Goal: Task Accomplishment & Management: Understand process/instructions

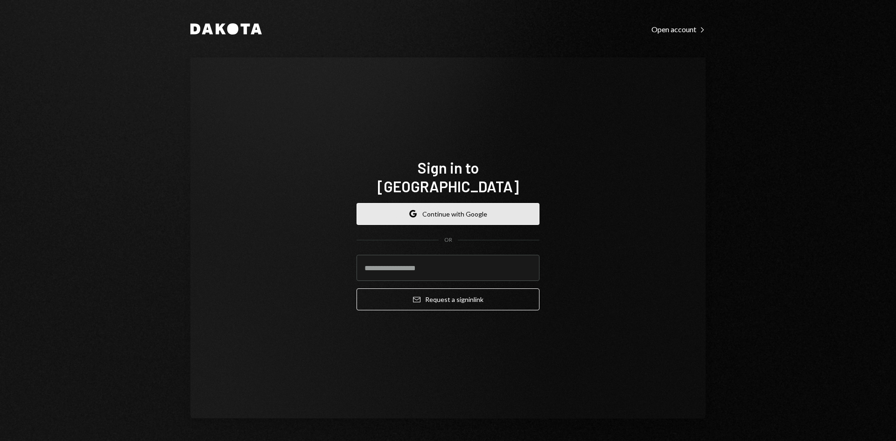
click at [461, 209] on button "Google Continue with Google" at bounding box center [447, 214] width 183 height 22
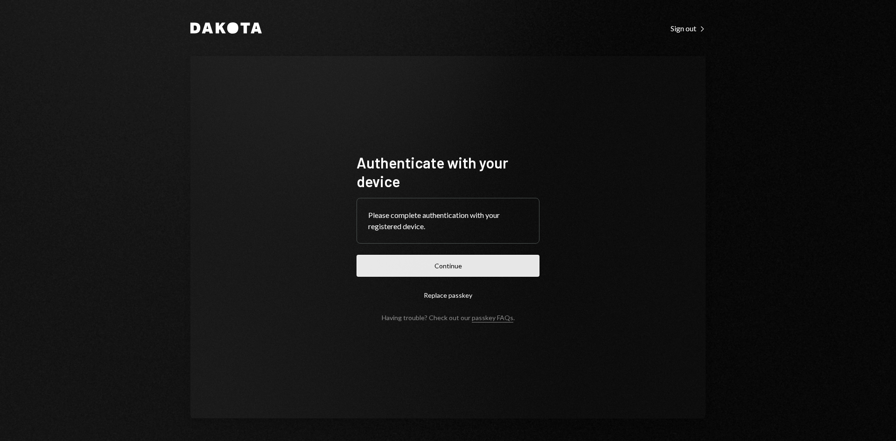
click at [457, 273] on button "Continue" at bounding box center [447, 266] width 183 height 22
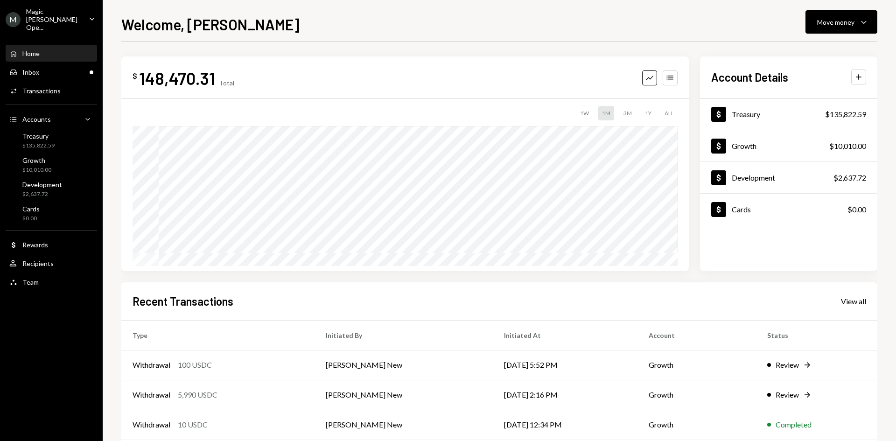
click at [73, 12] on div "Magic Newton Ope..." at bounding box center [53, 19] width 55 height 24
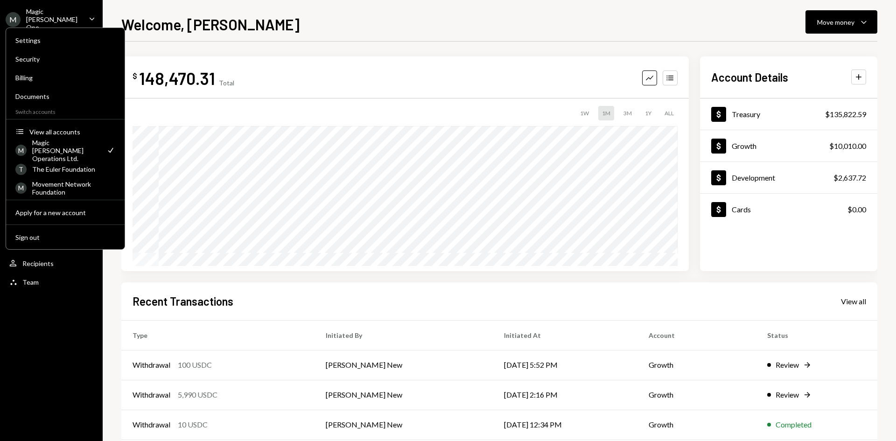
click at [227, 33] on h1 "Welcome, [PERSON_NAME]" at bounding box center [210, 24] width 178 height 19
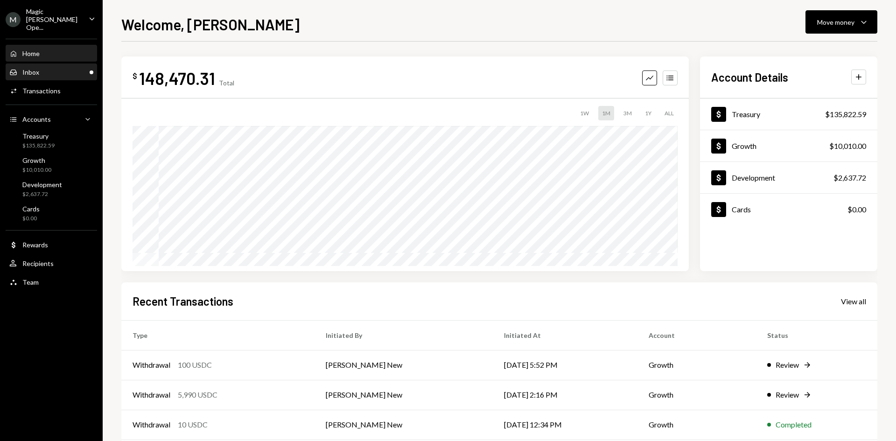
click at [86, 68] on div "Inbox Inbox" at bounding box center [51, 72] width 84 height 8
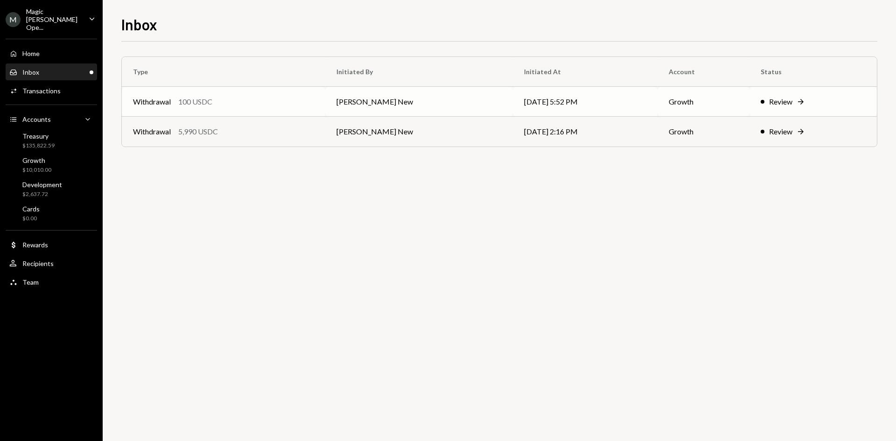
click at [198, 111] on td "Withdrawal 100 USDC" at bounding box center [223, 102] width 203 height 30
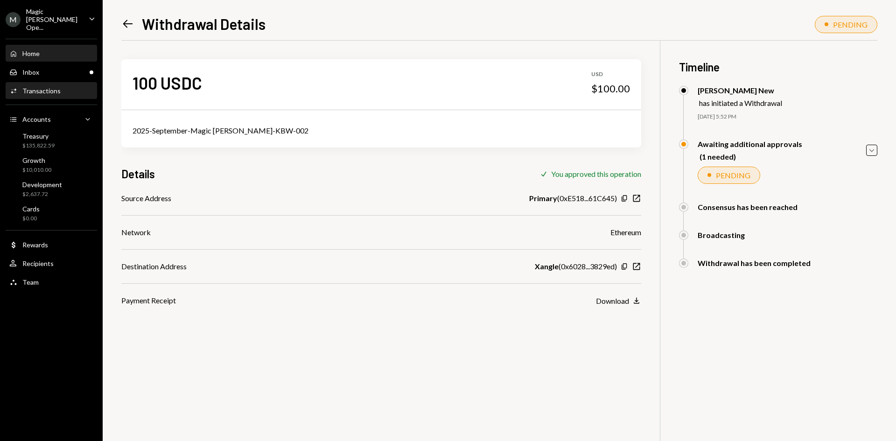
click at [32, 49] on div "Home" at bounding box center [30, 53] width 17 height 8
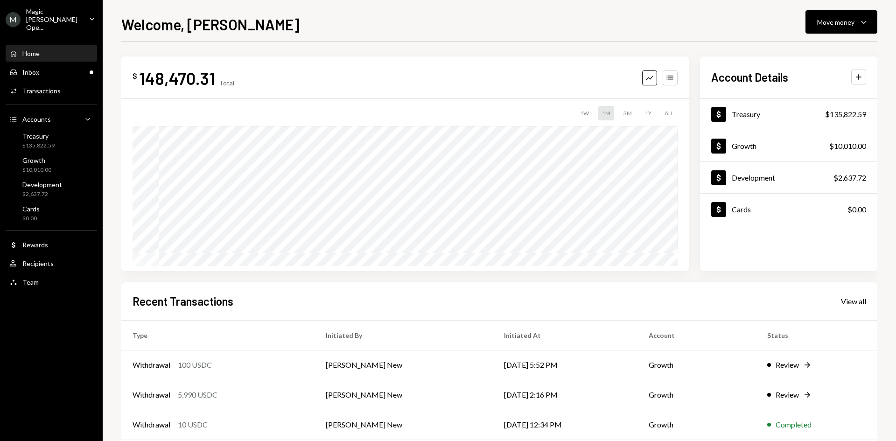
click at [63, 19] on div "Magic Newton Ope..." at bounding box center [53, 19] width 55 height 24
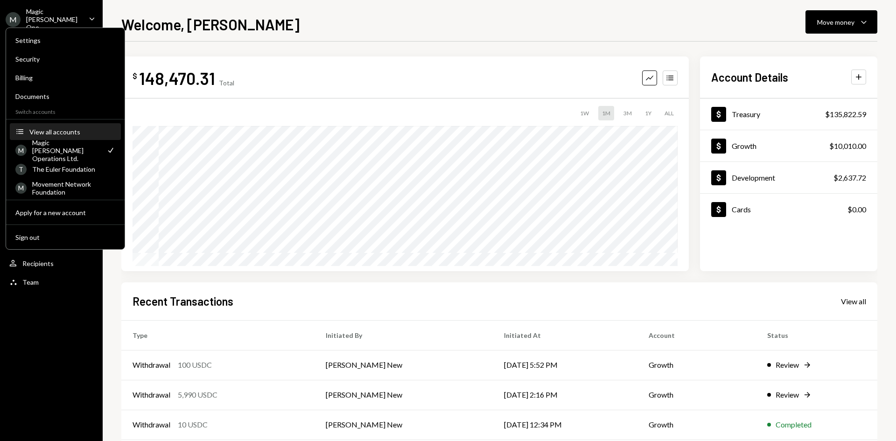
click at [51, 135] on div "View all accounts" at bounding box center [72, 132] width 86 height 8
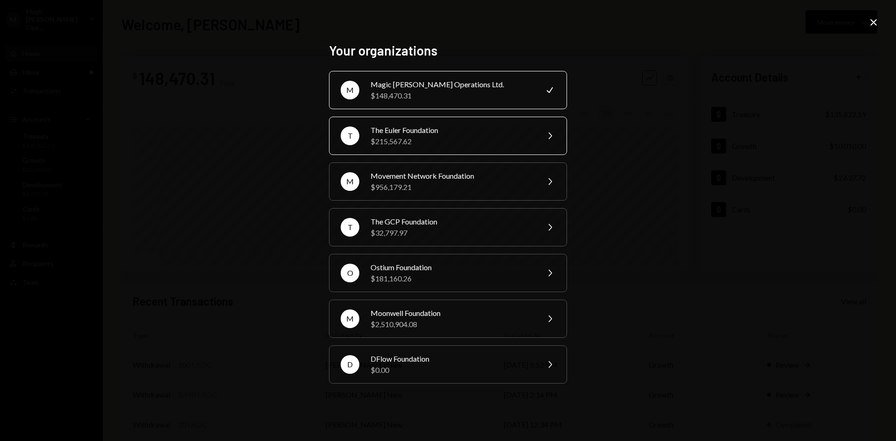
click at [450, 146] on div "$215,567.62" at bounding box center [451, 141] width 162 height 11
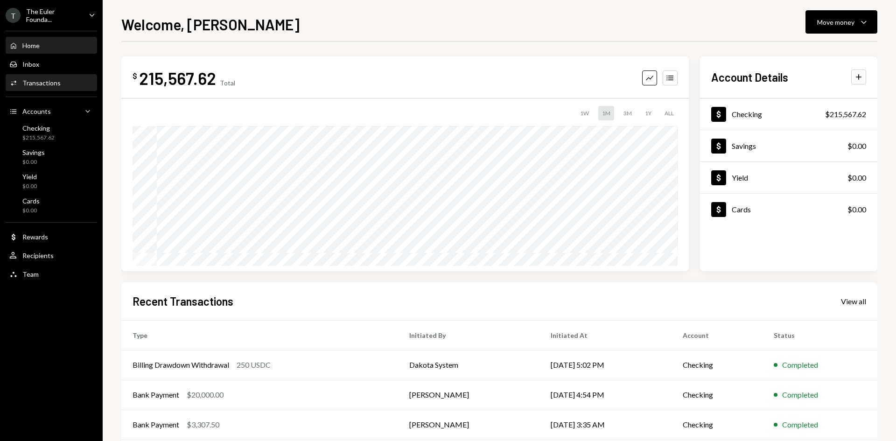
click at [64, 74] on link "Activities Transactions" at bounding box center [51, 82] width 91 height 17
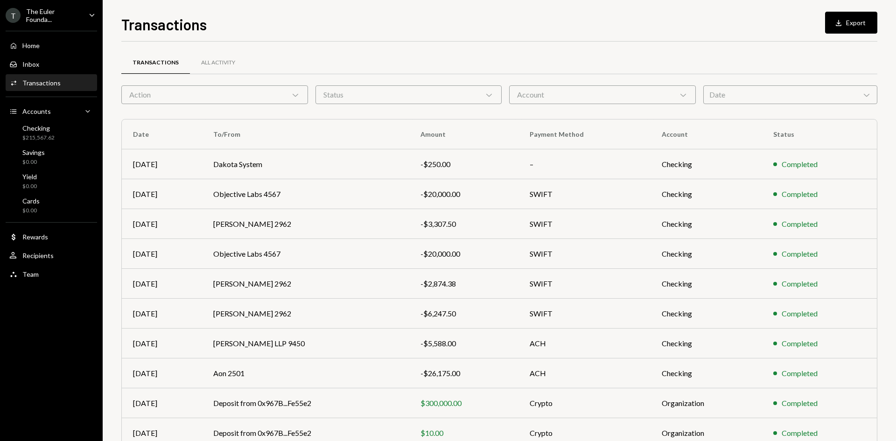
click at [89, 15] on icon "Caret Down" at bounding box center [92, 15] width 10 height 10
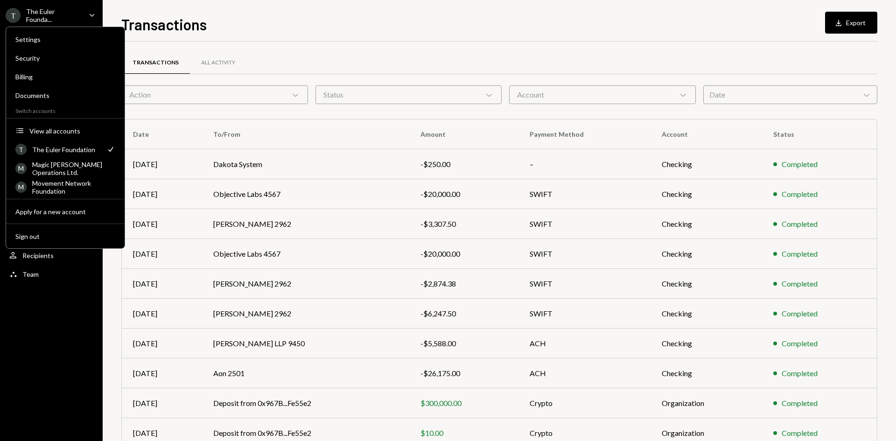
click at [298, 29] on div "Transactions Download Export" at bounding box center [499, 23] width 756 height 21
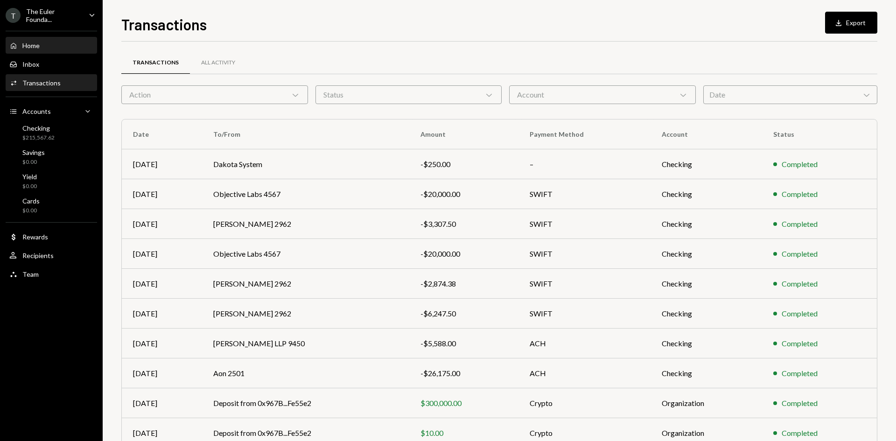
click at [46, 39] on div "Home Home" at bounding box center [51, 46] width 84 height 16
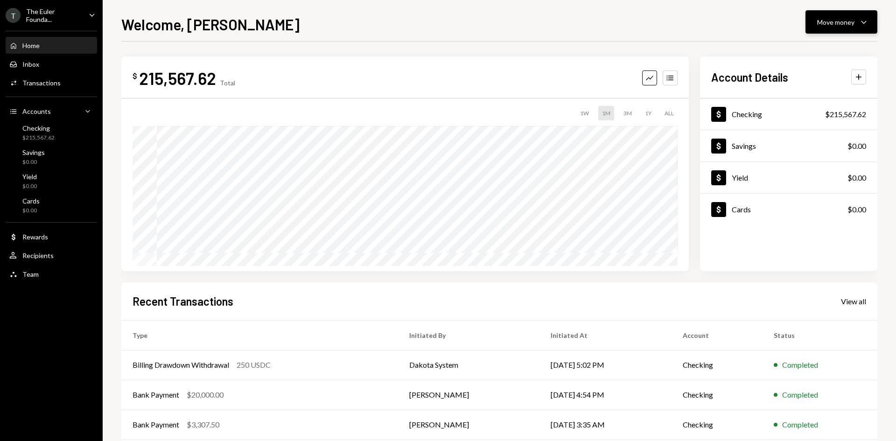
click at [825, 21] on div "Move money" at bounding box center [835, 22] width 37 height 10
click at [811, 95] on div "Deposit" at bounding box center [834, 92] width 68 height 10
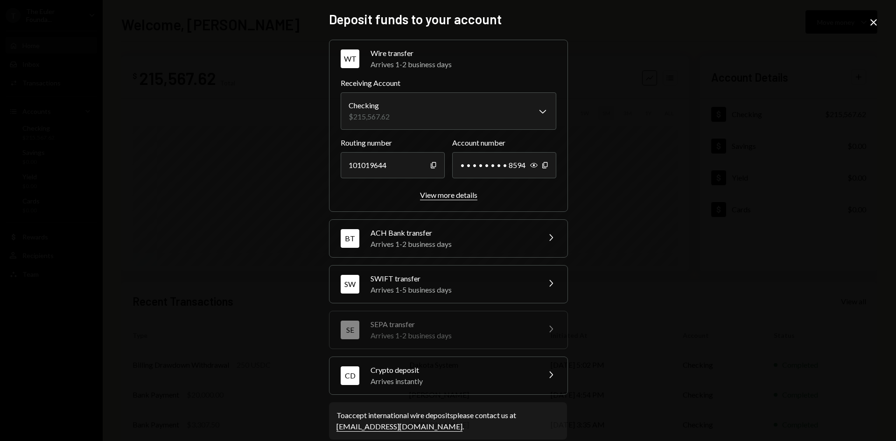
click at [443, 196] on div "View more details" at bounding box center [448, 194] width 57 height 9
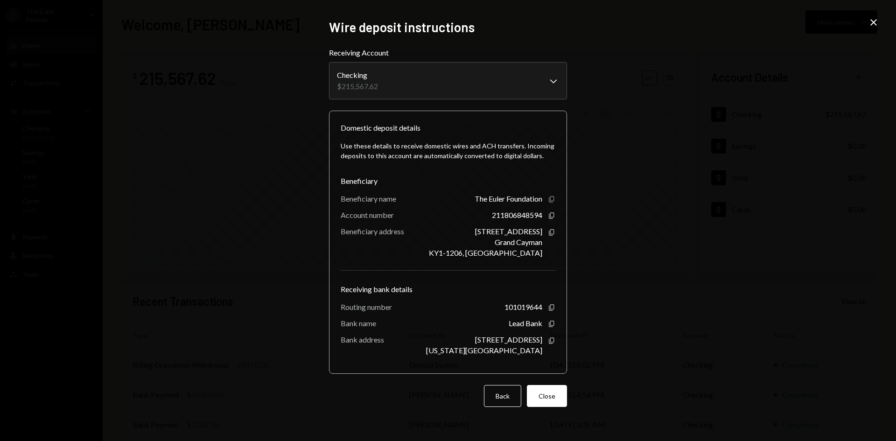
click at [552, 197] on icon "Copy" at bounding box center [551, 198] width 7 height 7
click at [550, 215] on icon "Copy" at bounding box center [551, 215] width 7 height 7
click at [552, 233] on icon "Copy" at bounding box center [551, 232] width 7 height 7
click at [550, 307] on icon "button" at bounding box center [551, 307] width 5 height 6
click at [553, 323] on icon "button" at bounding box center [551, 324] width 5 height 6
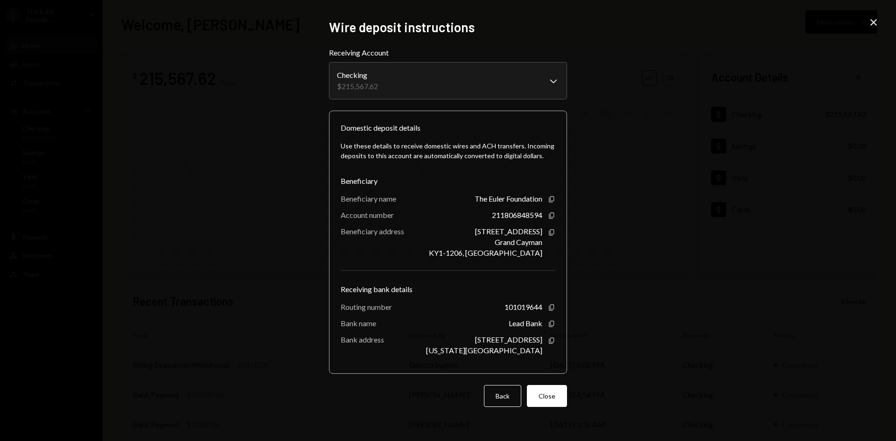
click at [555, 339] on div "Domestic deposit details Use these details to receive domestic wires and ACH tr…" at bounding box center [448, 242] width 238 height 263
click at [552, 339] on icon "Copy" at bounding box center [551, 340] width 7 height 7
click at [874, 26] on icon "Close" at bounding box center [873, 22] width 11 height 11
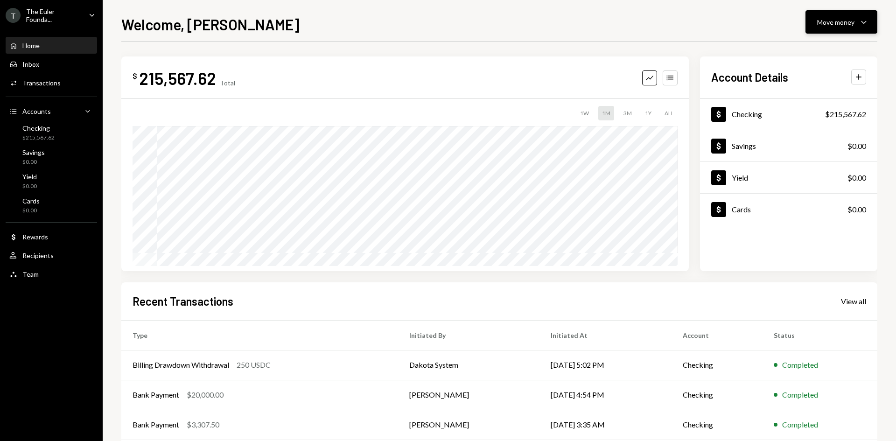
click at [828, 16] on div "Move money Caret Down" at bounding box center [841, 21] width 49 height 11
click at [818, 99] on div "Deposit Deposit" at bounding box center [826, 92] width 93 height 21
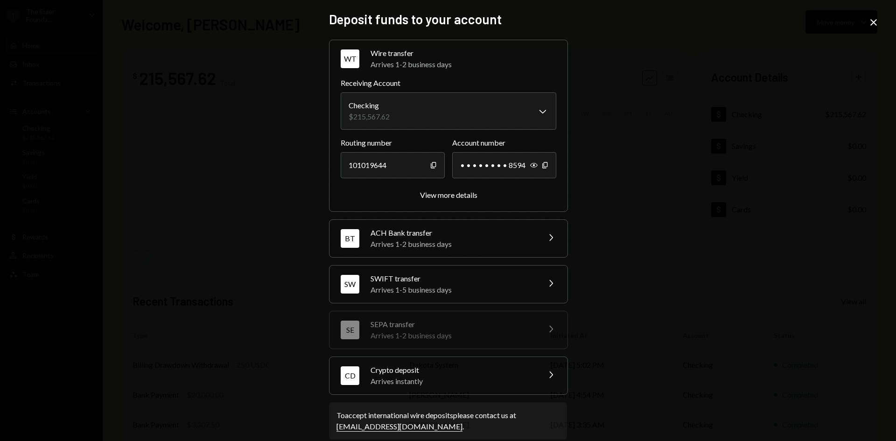
click at [461, 292] on div "Arrives 1-5 business days" at bounding box center [451, 289] width 163 height 11
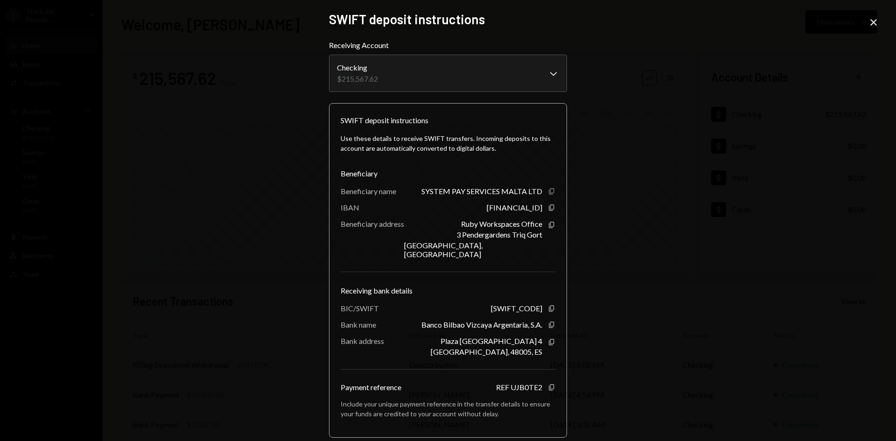
click at [548, 195] on icon "Copy" at bounding box center [551, 191] width 7 height 7
click at [550, 227] on icon "Copy" at bounding box center [551, 224] width 7 height 7
click at [550, 209] on icon "Copy" at bounding box center [551, 207] width 7 height 7
click at [548, 305] on icon "Copy" at bounding box center [551, 308] width 7 height 7
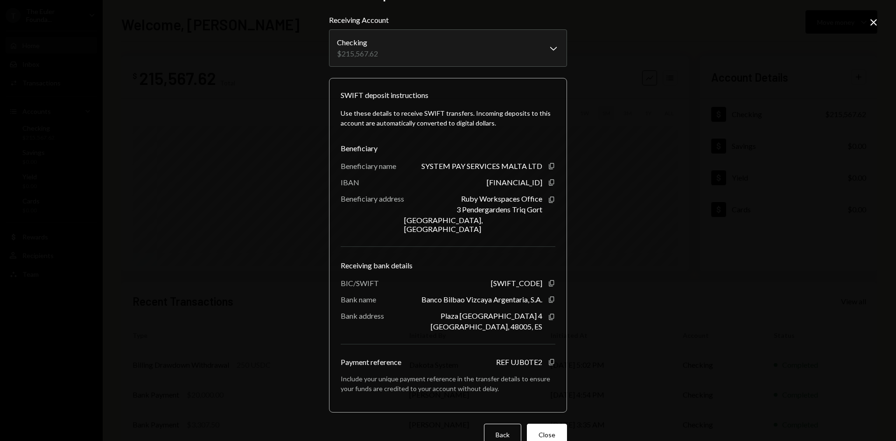
scroll to position [25, 0]
click at [867, 21] on div "**********" at bounding box center [448, 220] width 896 height 441
click at [869, 21] on icon "Close" at bounding box center [873, 22] width 11 height 11
